Goal: Task Accomplishment & Management: Use online tool/utility

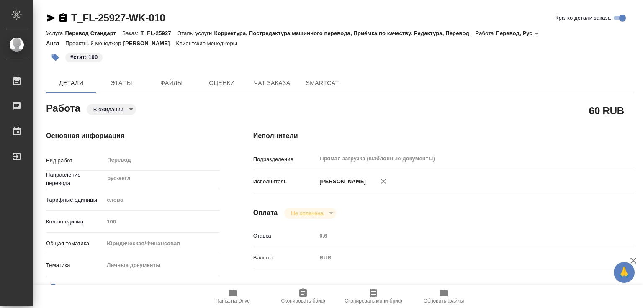
type textarea "x"
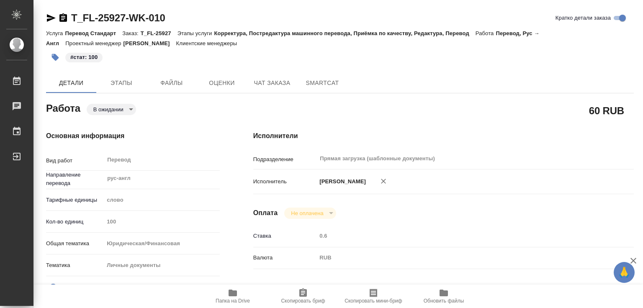
type textarea "x"
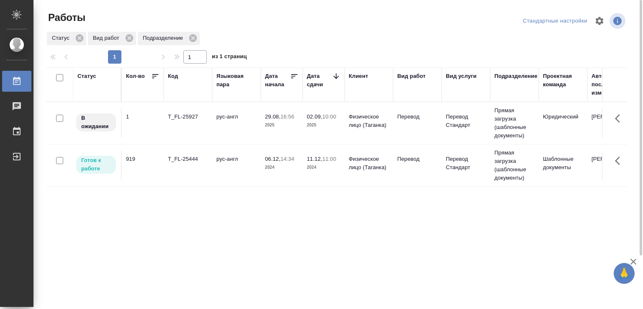
click at [232, 124] on td "рус-англ" at bounding box center [236, 122] width 49 height 29
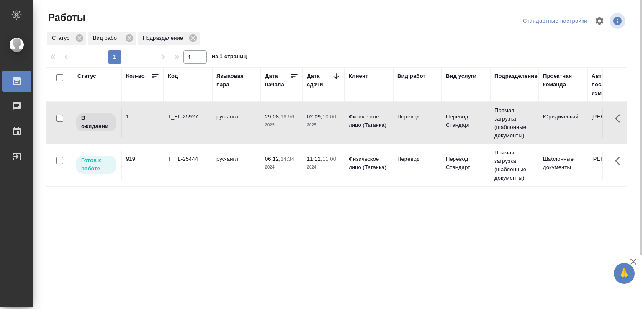
click at [232, 124] on td "рус-англ" at bounding box center [236, 122] width 49 height 29
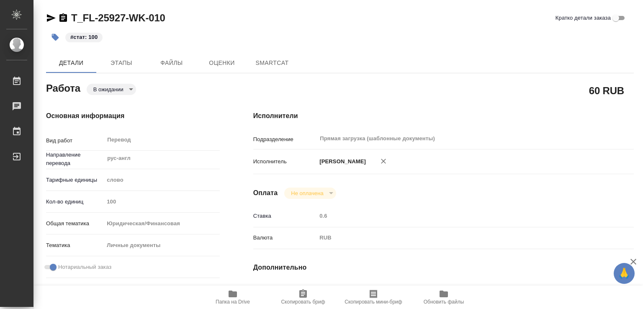
type textarea "x"
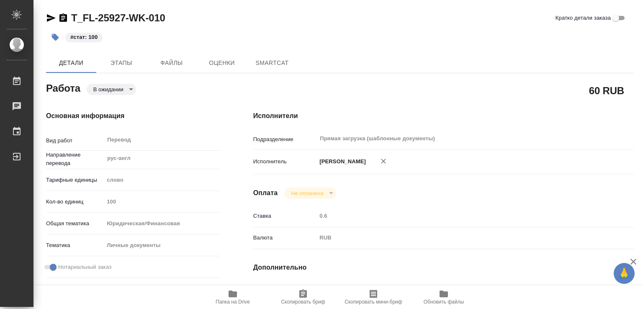
type textarea "x"
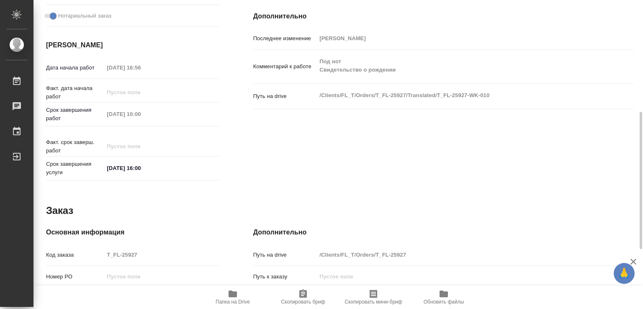
type textarea "x"
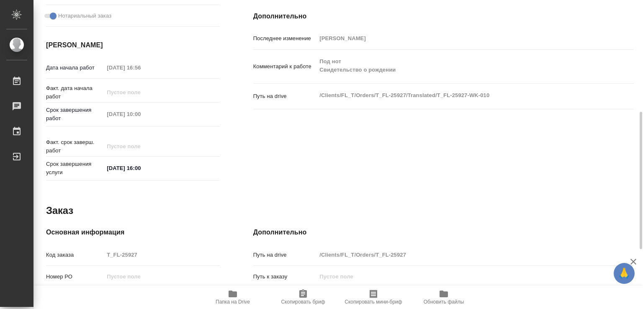
scroll to position [385, 0]
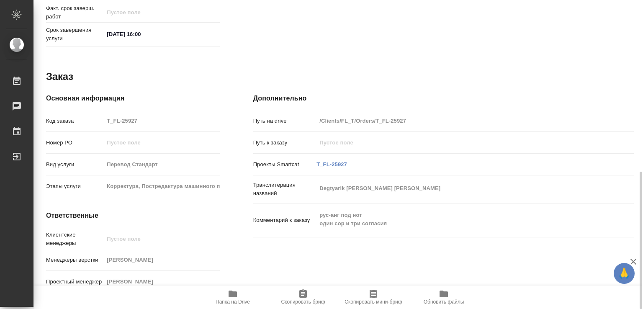
type textarea "x"
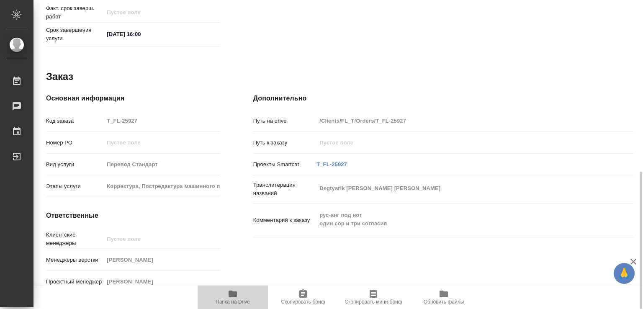
click at [230, 296] on icon "button" at bounding box center [233, 294] width 8 height 7
